Goal: Task Accomplishment & Management: Manage account settings

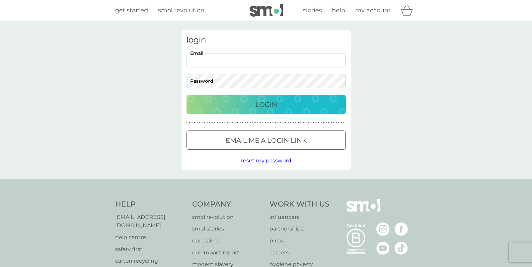
type input "sophiebridgman@me.com"
click at [266, 104] on button "Login" at bounding box center [266, 104] width 159 height 19
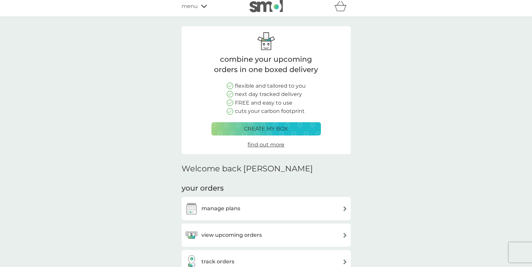
scroll to position [8, 0]
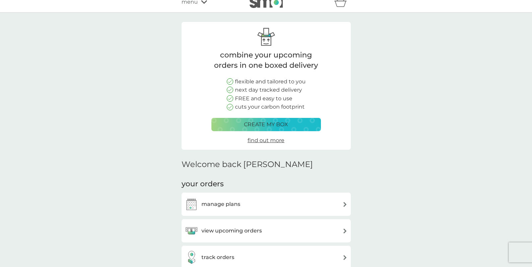
click at [232, 205] on h3 "manage plans" at bounding box center [221, 204] width 39 height 9
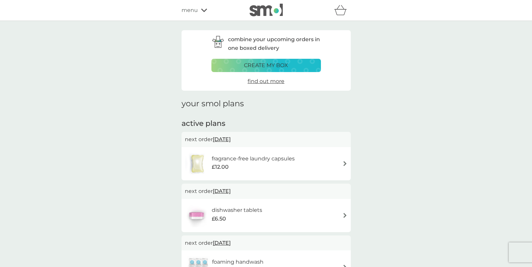
click at [194, 12] on span "menu" at bounding box center [190, 10] width 16 height 9
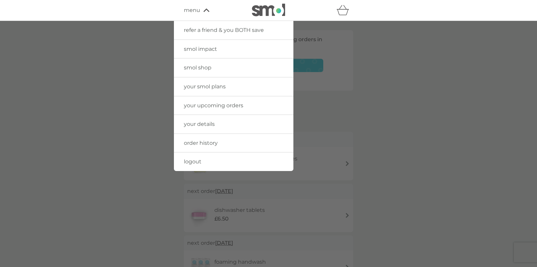
click at [197, 162] on span "logout" at bounding box center [193, 161] width 18 height 6
